Goal: Download file/media

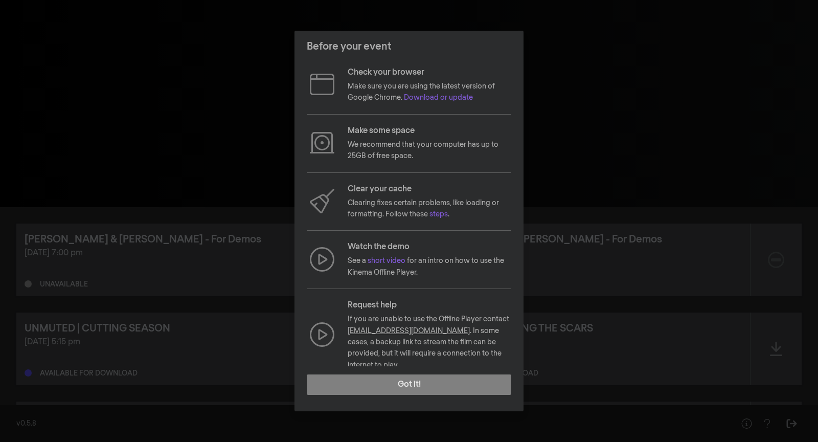
click at [710, 181] on div "Before your event Check your browser Make sure you are using the latest version…" at bounding box center [409, 221] width 818 height 442
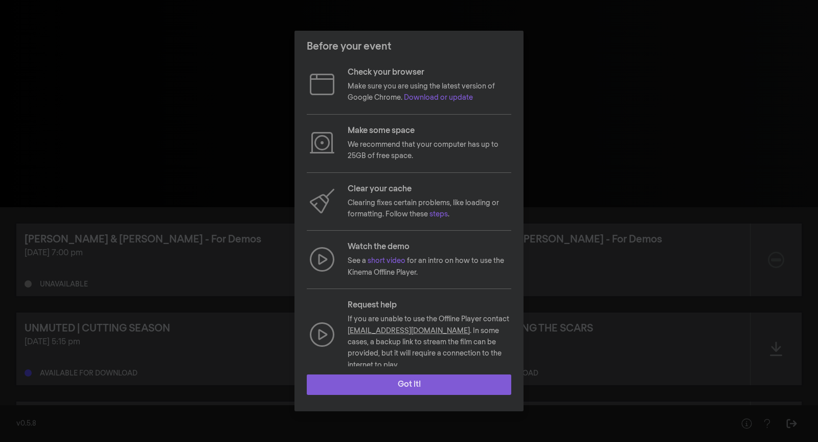
click at [429, 382] on button "Got it!" at bounding box center [409, 384] width 204 height 20
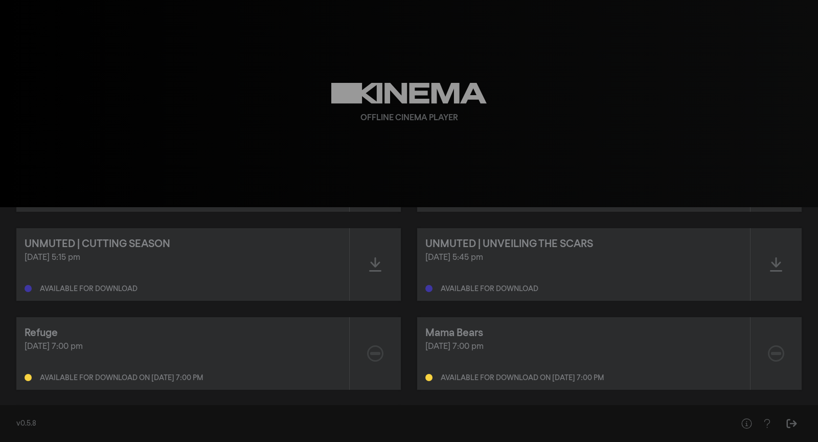
scroll to position [88, 0]
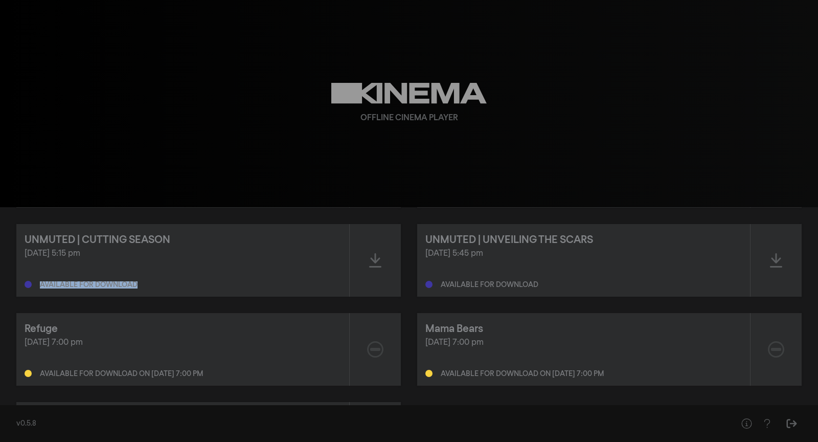
drag, startPoint x: 151, startPoint y: 286, endPoint x: 42, endPoint y: 279, distance: 109.1
click at [40, 281] on div "Available for download" at bounding box center [183, 282] width 316 height 12
click at [55, 259] on div "[DATE] 5:15 pm" at bounding box center [183, 253] width 316 height 12
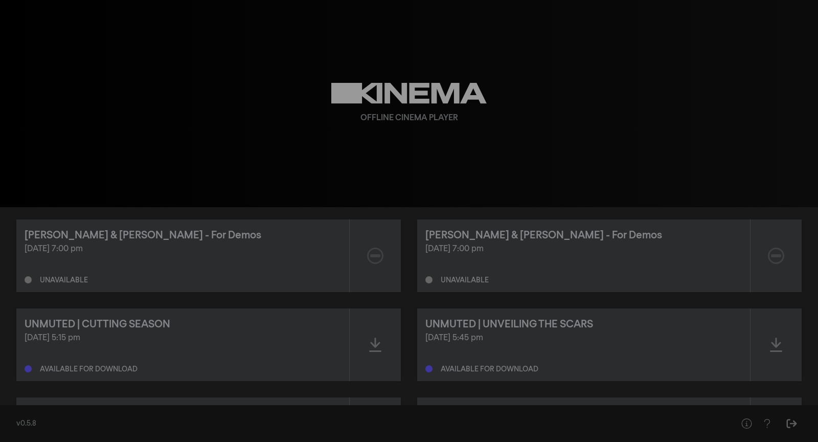
scroll to position [3, 0]
drag, startPoint x: 123, startPoint y: 280, endPoint x: 32, endPoint y: 280, distance: 90.5
click at [32, 280] on div "Unavailable" at bounding box center [183, 278] width 316 height 12
click at [180, 280] on div "Unavailable" at bounding box center [183, 278] width 316 height 12
click at [83, 287] on div "[PERSON_NAME] & [PERSON_NAME] - For Demos [DATE] 7:00 pm Unavailable" at bounding box center [182, 256] width 333 height 73
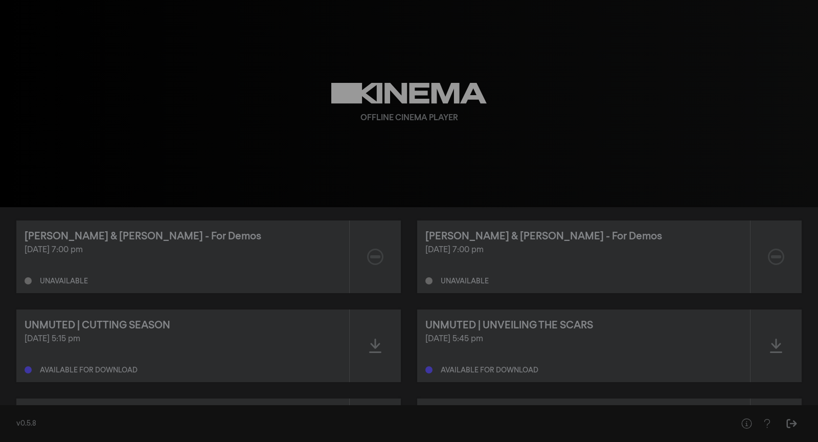
drag, startPoint x: 119, startPoint y: 253, endPoint x: 24, endPoint y: 253, distance: 94.6
click at [19, 253] on div "[PERSON_NAME] & [PERSON_NAME] - For Demos [DATE] 7:00 pm Unavailable" at bounding box center [182, 256] width 333 height 73
click at [155, 264] on div "[DATE] 7:00 pm Unavailable" at bounding box center [183, 264] width 316 height 41
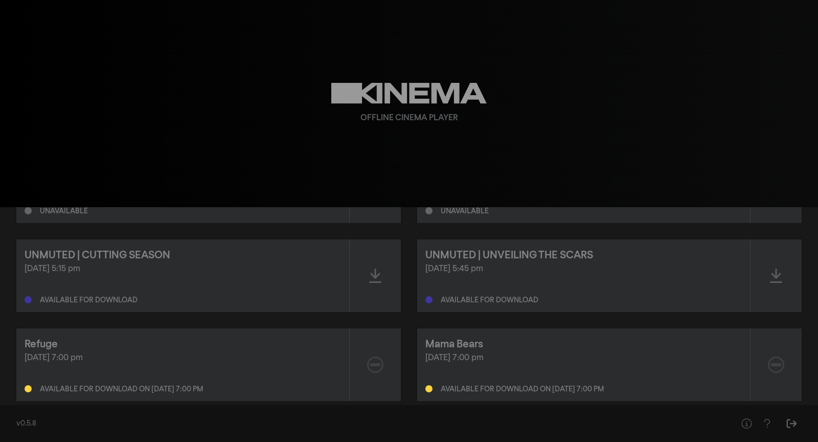
scroll to position [74, 0]
drag, startPoint x: 132, startPoint y: 275, endPoint x: 7, endPoint y: 267, distance: 125.5
click at [7, 267] on div "[PERSON_NAME] & [PERSON_NAME] - For Demos [DATE] 7:00 pm Unavailable [PERSON_NA…" at bounding box center [409, 319] width 818 height 372
click at [161, 276] on div "[DATE] 5:15 pm Available for download" at bounding box center [183, 282] width 316 height 41
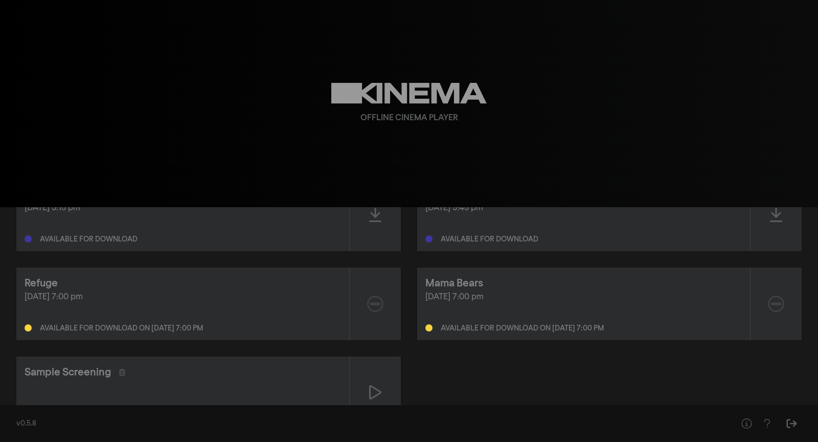
scroll to position [137, 0]
drag, startPoint x: 131, startPoint y: 300, endPoint x: 22, endPoint y: 300, distance: 108.4
click at [22, 300] on div "Refuge [DATE] 7:00 pm Available for download on [DATE] 7:00 pm" at bounding box center [182, 300] width 333 height 73
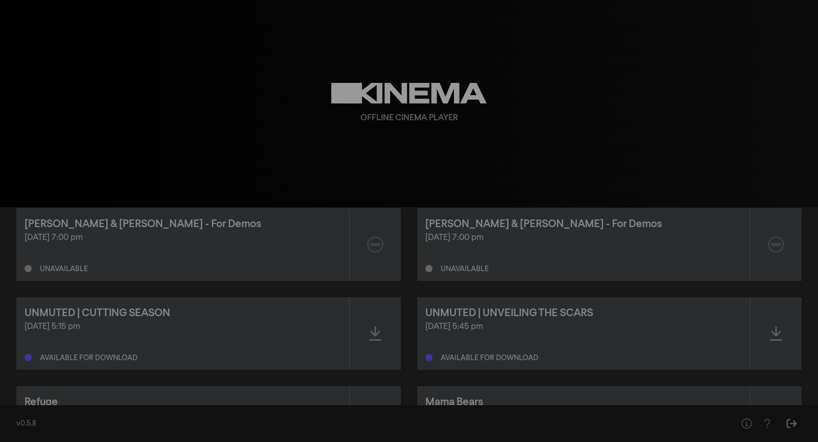
scroll to position [0, 0]
